Goal: Book appointment/travel/reservation

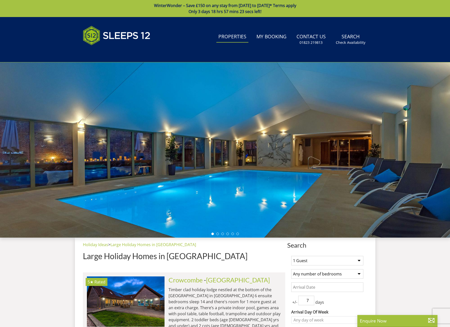
click at [232, 35] on link "Properties" at bounding box center [232, 36] width 32 height 11
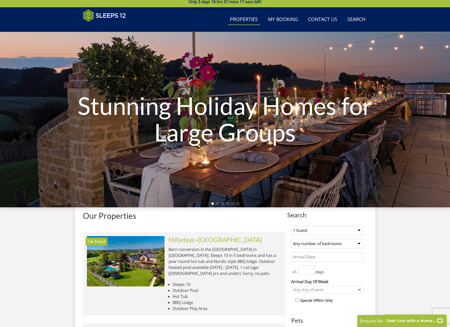
scroll to position [109, 0]
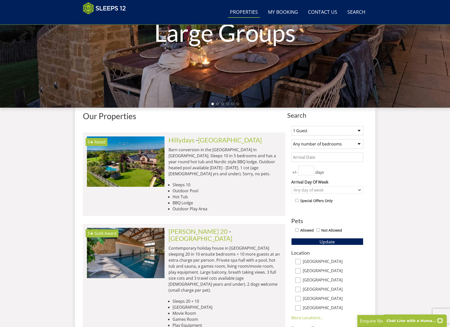
click at [327, 131] on select "1 Guest 2 Guests 3 Guests 4 Guests 5 Guests 6 Guests 7 Guests 8 Guests 9 Guests…" at bounding box center [327, 131] width 72 height 10
select select "8"
click at [291, 126] on select "1 Guest 2 Guests 3 Guests 4 Guests 5 Guests 6 Guests 7 Guests 8 Guests 9 Guests…" at bounding box center [327, 131] width 72 height 10
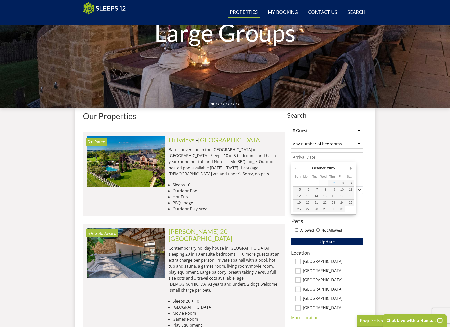
click at [325, 157] on input "Date" at bounding box center [327, 158] width 72 height 10
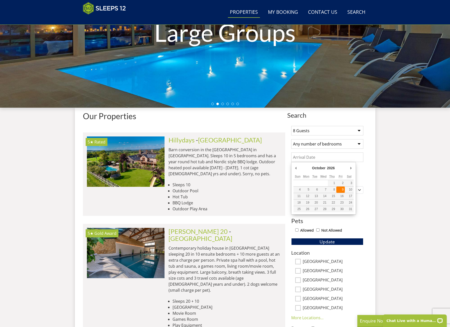
type input "[DATE]"
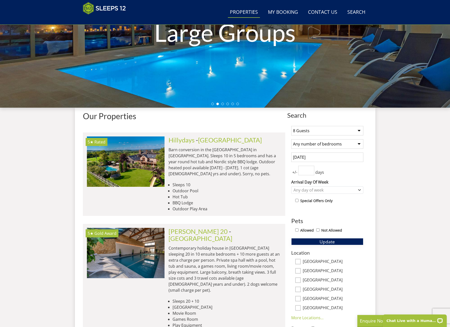
click at [335, 242] on button "Update" at bounding box center [327, 241] width 72 height 7
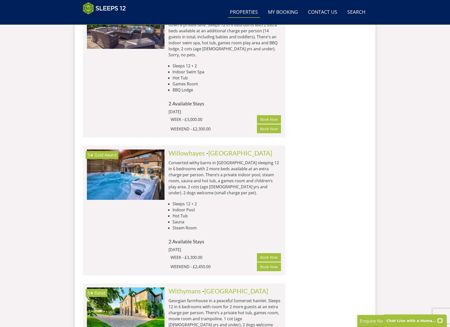
scroll to position [2162, 0]
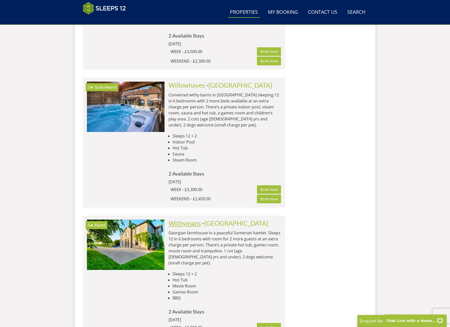
click at [183, 219] on link "Withymans" at bounding box center [185, 223] width 32 height 8
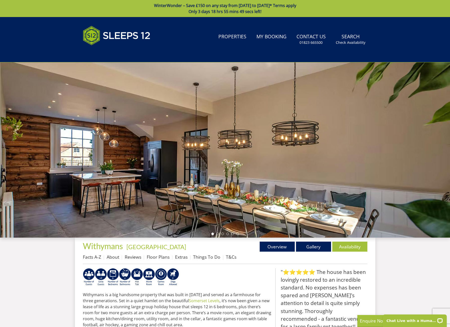
click at [361, 177] on div at bounding box center [225, 149] width 450 height 175
click at [217, 234] on li at bounding box center [217, 234] width 3 height 3
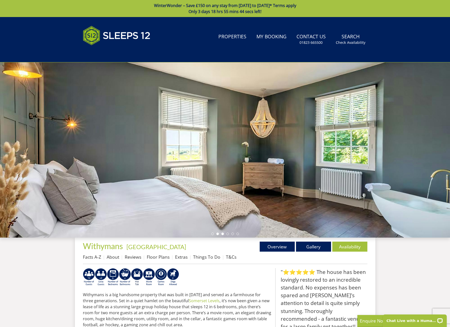
click at [223, 234] on li at bounding box center [222, 234] width 3 height 3
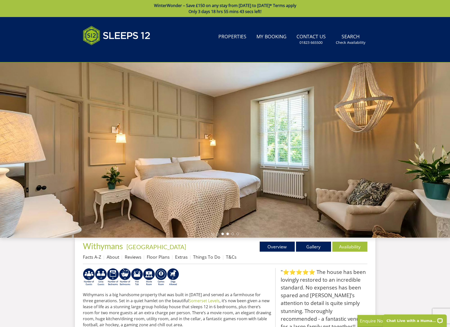
click at [228, 234] on li at bounding box center [227, 234] width 3 height 3
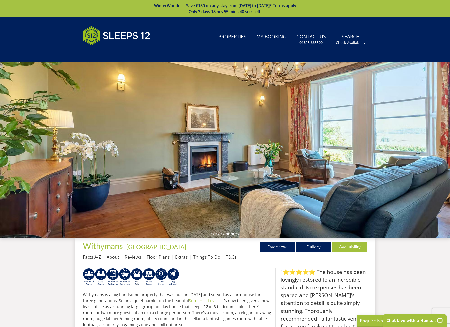
click at [233, 234] on li at bounding box center [232, 234] width 3 height 3
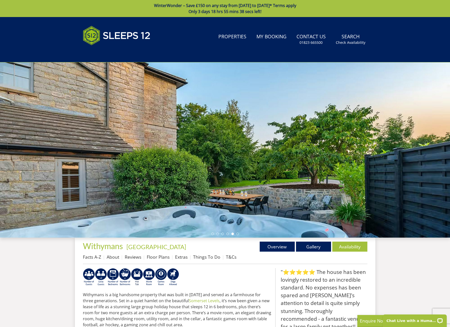
click at [236, 234] on ul at bounding box center [225, 234] width 28 height 3
click at [237, 234] on li at bounding box center [237, 234] width 3 height 3
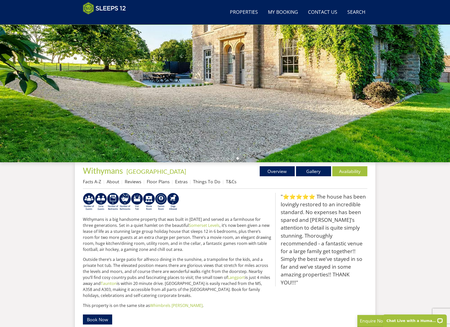
scroll to position [56, 0]
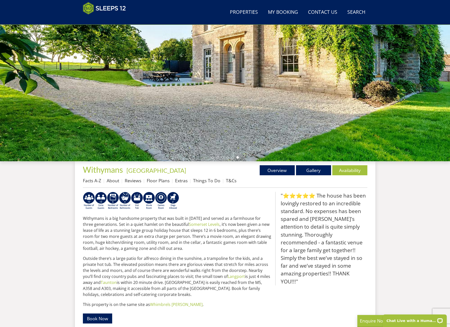
select select "8"
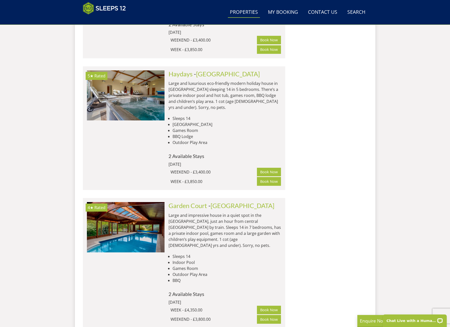
scroll to position [2738, 0]
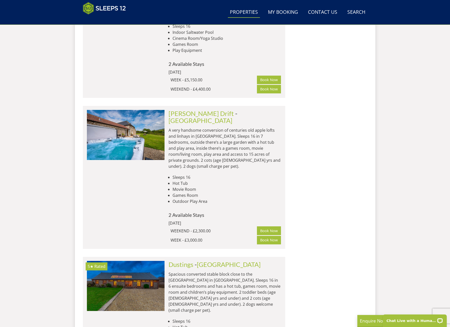
scroll to position [5568, 0]
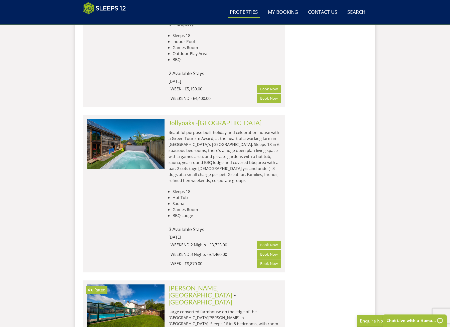
scroll to position [6469, 0]
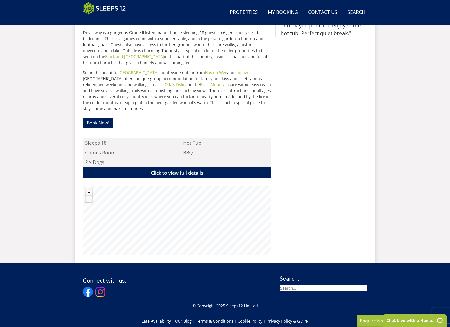
scroll to position [257, 0]
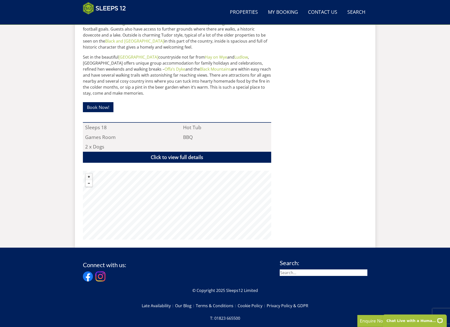
click at [88, 183] on button "Zoom out" at bounding box center [89, 183] width 7 height 7
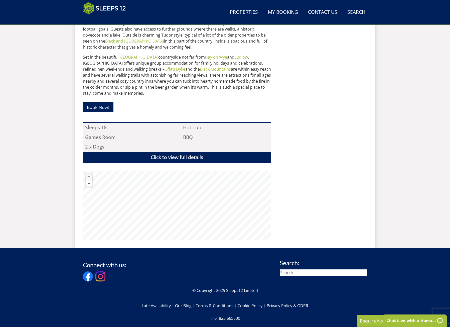
click at [88, 183] on button "Zoom out" at bounding box center [89, 183] width 7 height 7
